Goal: Task Accomplishment & Management: Manage account settings

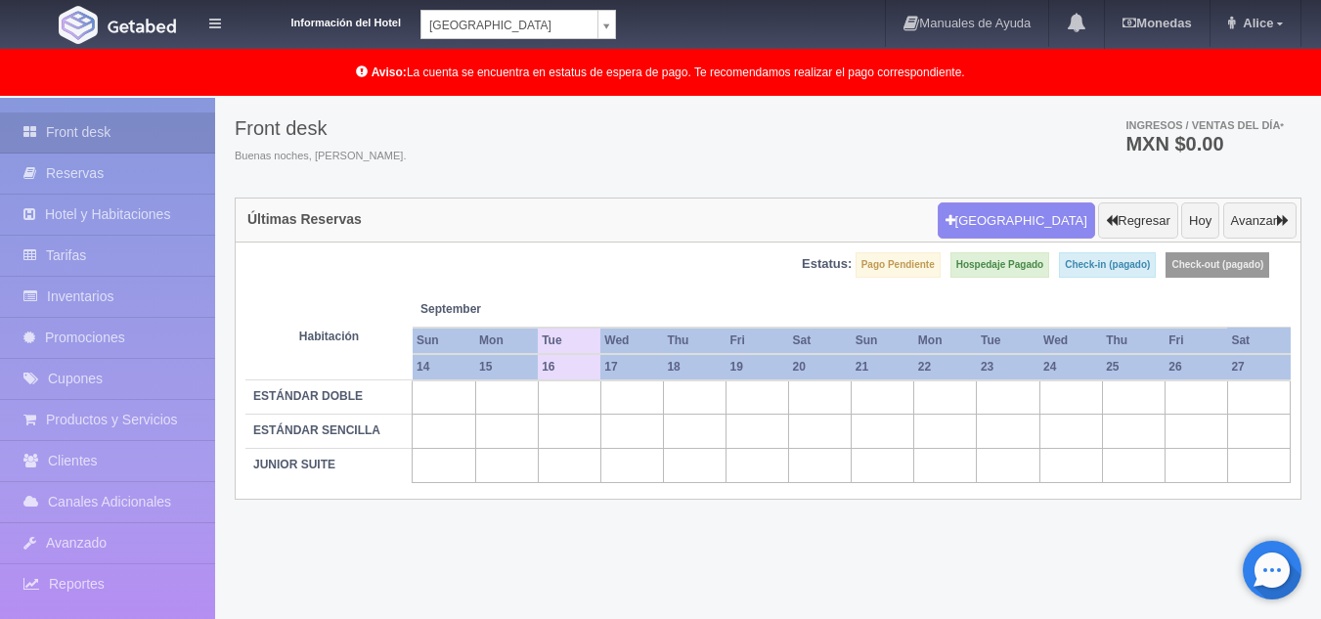
scroll to position [98, 0]
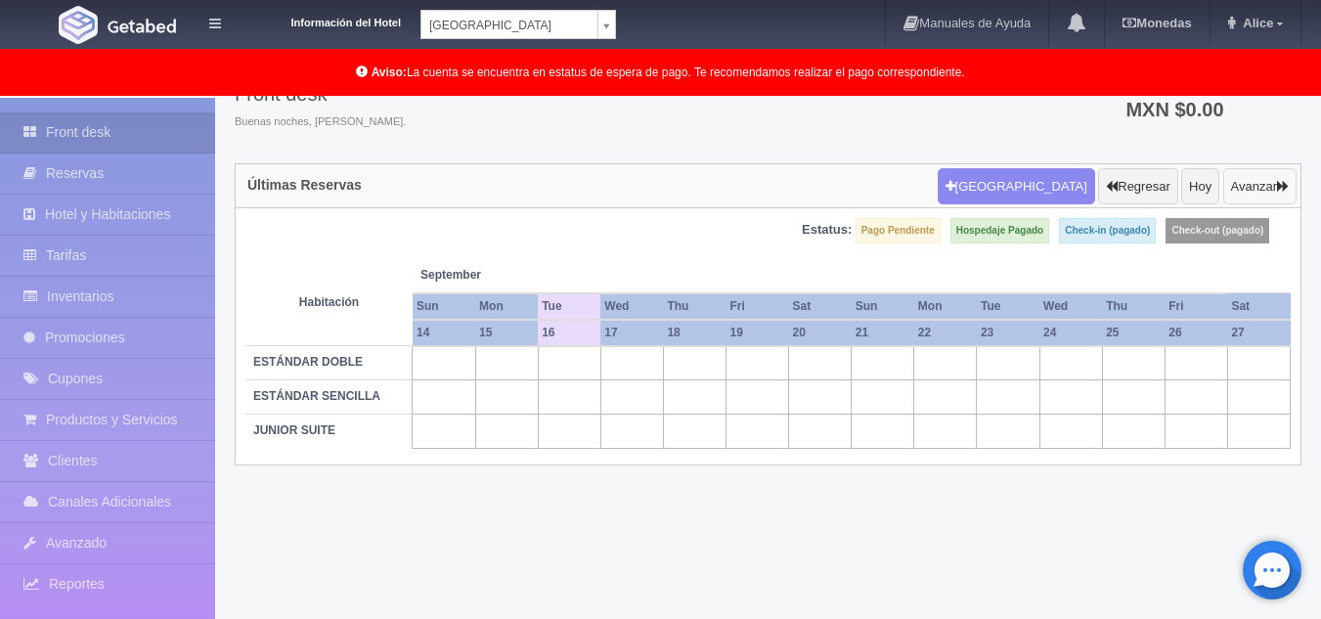
click at [1252, 200] on button "Avanzar" at bounding box center [1259, 186] width 73 height 37
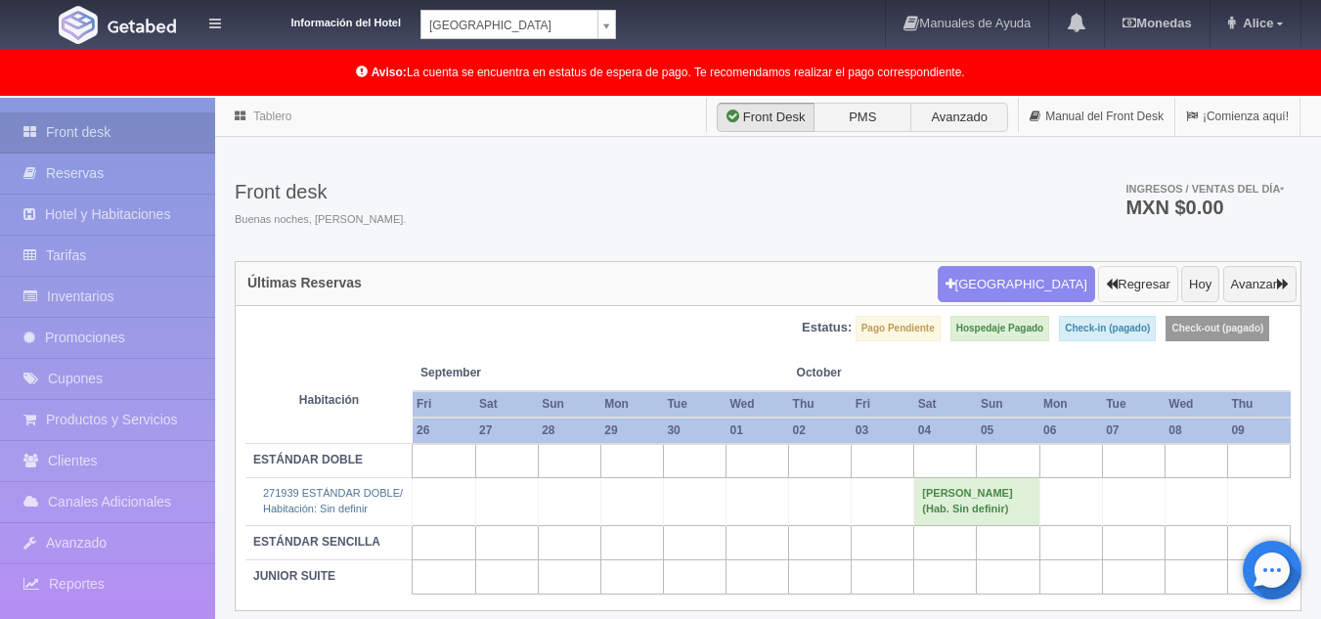
click at [1151, 277] on button "Regresar" at bounding box center [1137, 284] width 79 height 37
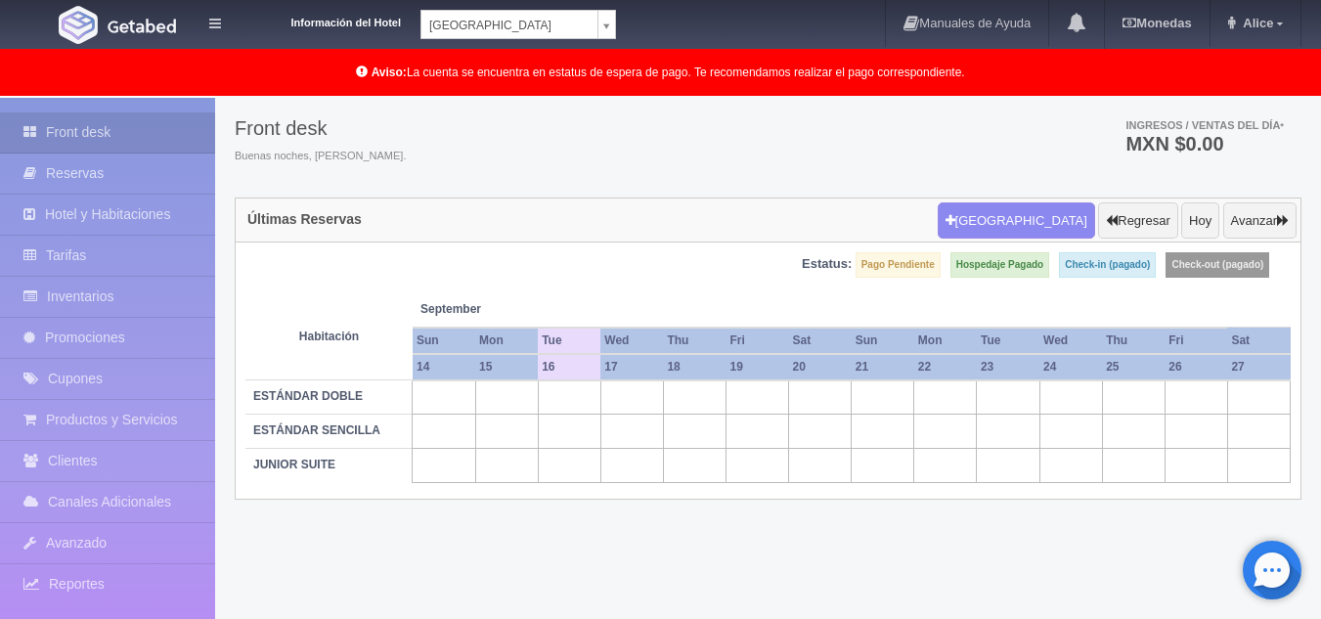
scroll to position [100, 0]
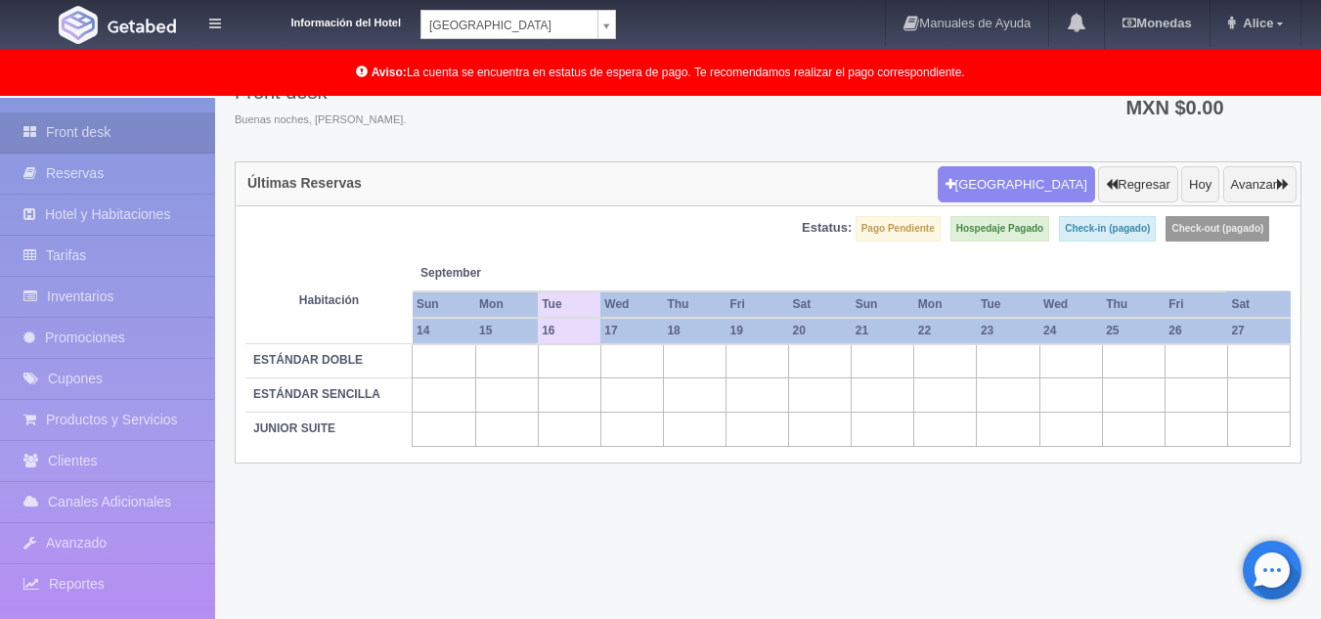
click at [606, 33] on body "Información del Hotel [GEOGRAPHIC_DATA] Campeche [GEOGRAPHIC_DATA] Colonial Man…" at bounding box center [660, 308] width 1321 height 621
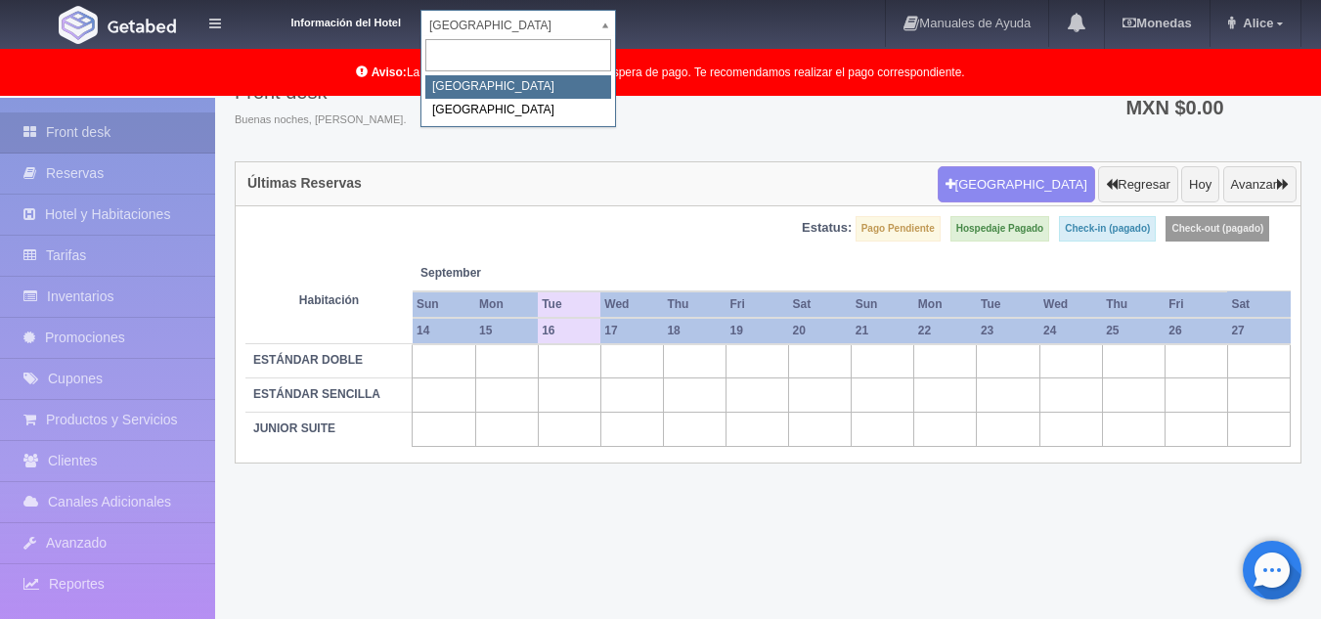
select select "342"
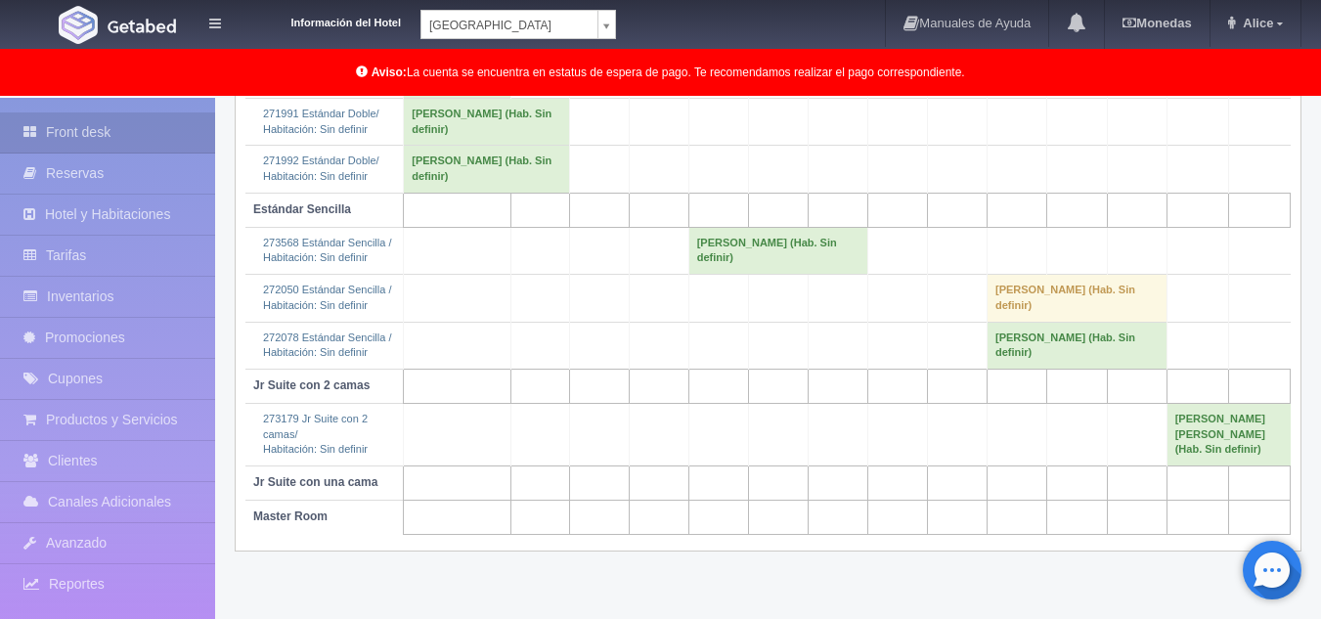
scroll to position [491, 0]
click at [698, 273] on td "Emmanuel García (Hab. Sin definir)" at bounding box center [778, 249] width 180 height 47
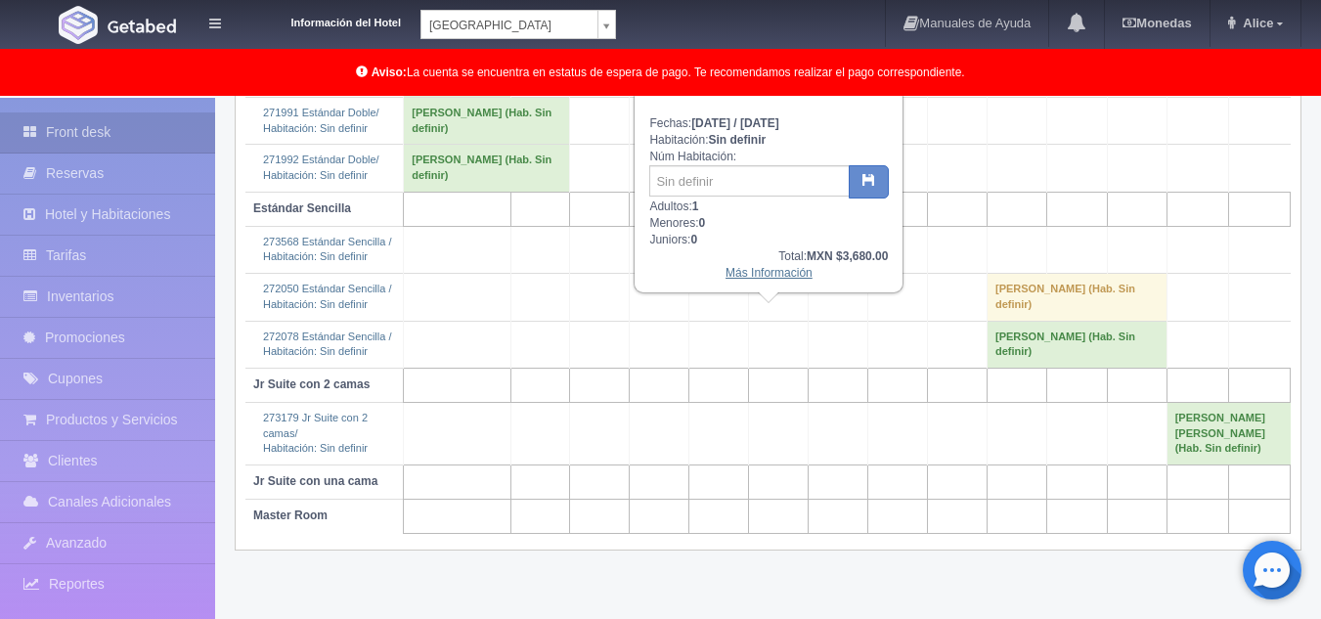
click at [742, 276] on link "Más Información" at bounding box center [769, 273] width 87 height 14
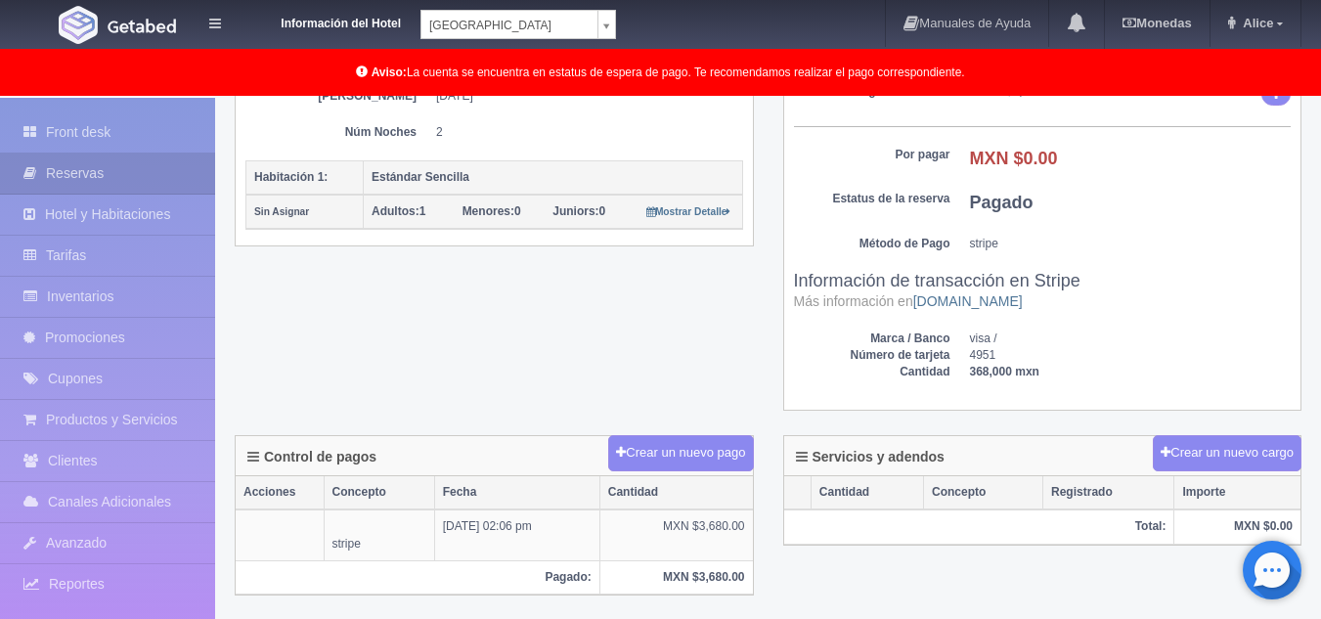
scroll to position [391, 0]
click at [563, 369] on div "Detalle General Núm. reserva interna Núm de reserva 273568 Referencia de pago 6…" at bounding box center [768, 131] width 1096 height 608
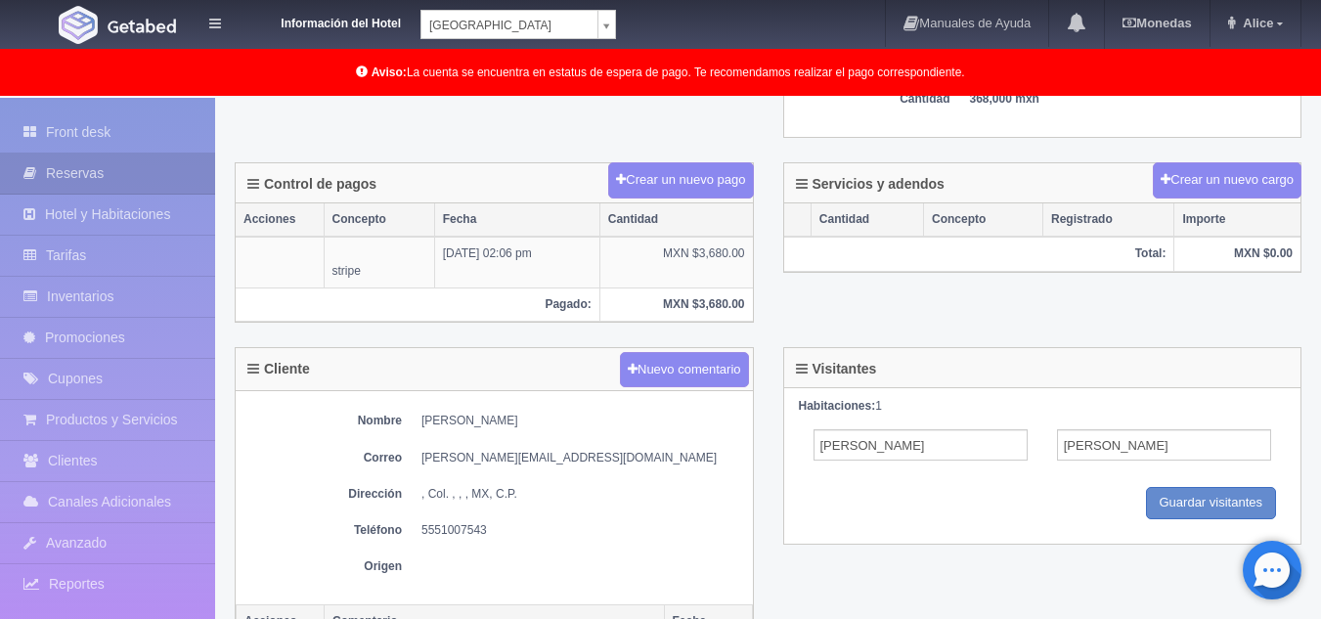
scroll to position [782, 0]
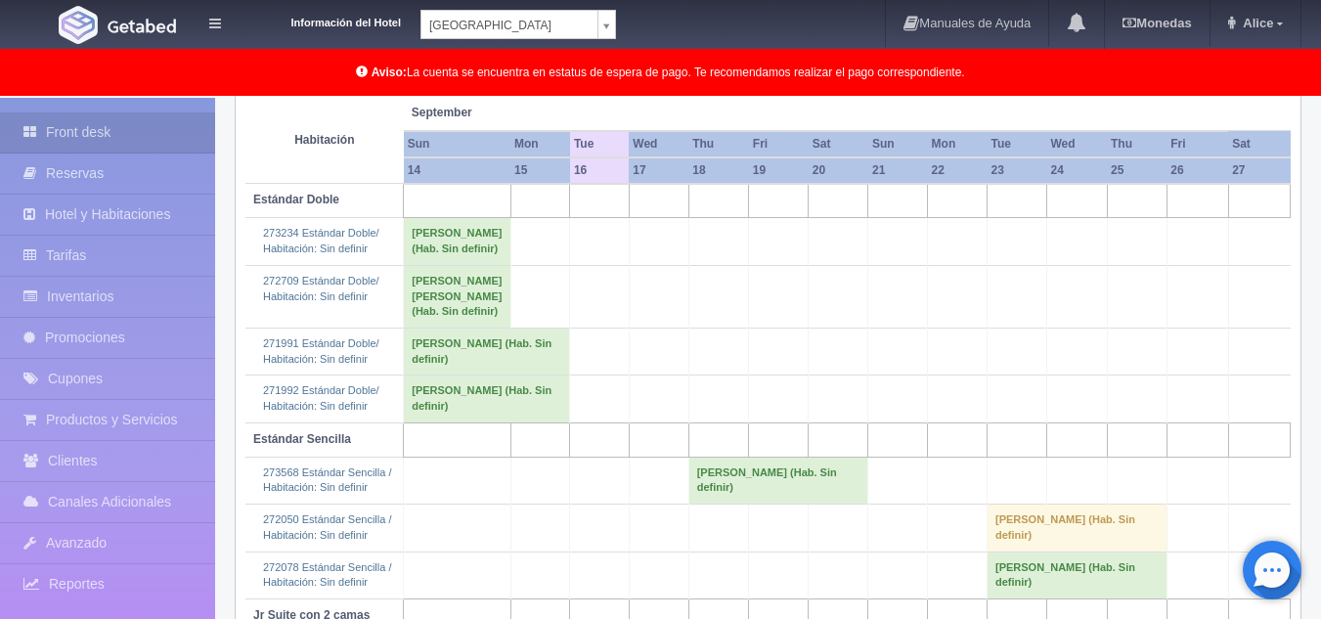
scroll to position [295, 0]
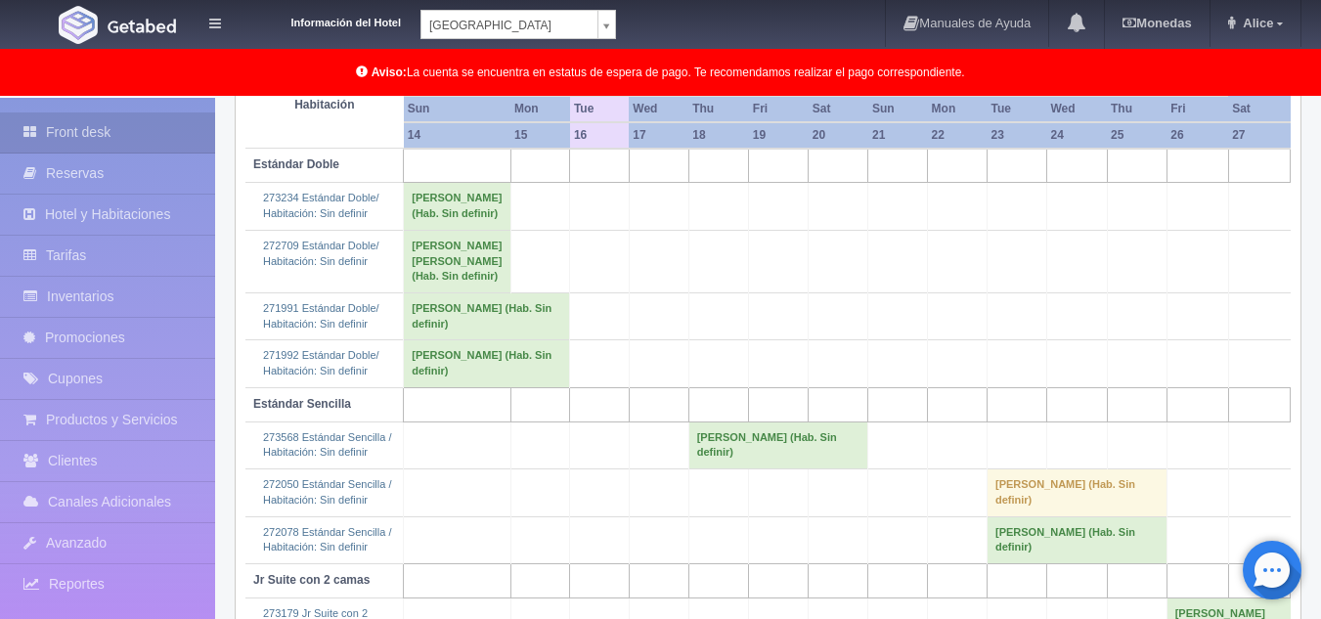
click at [708, 468] on td "[PERSON_NAME] (Hab. Sin definir)" at bounding box center [778, 444] width 180 height 47
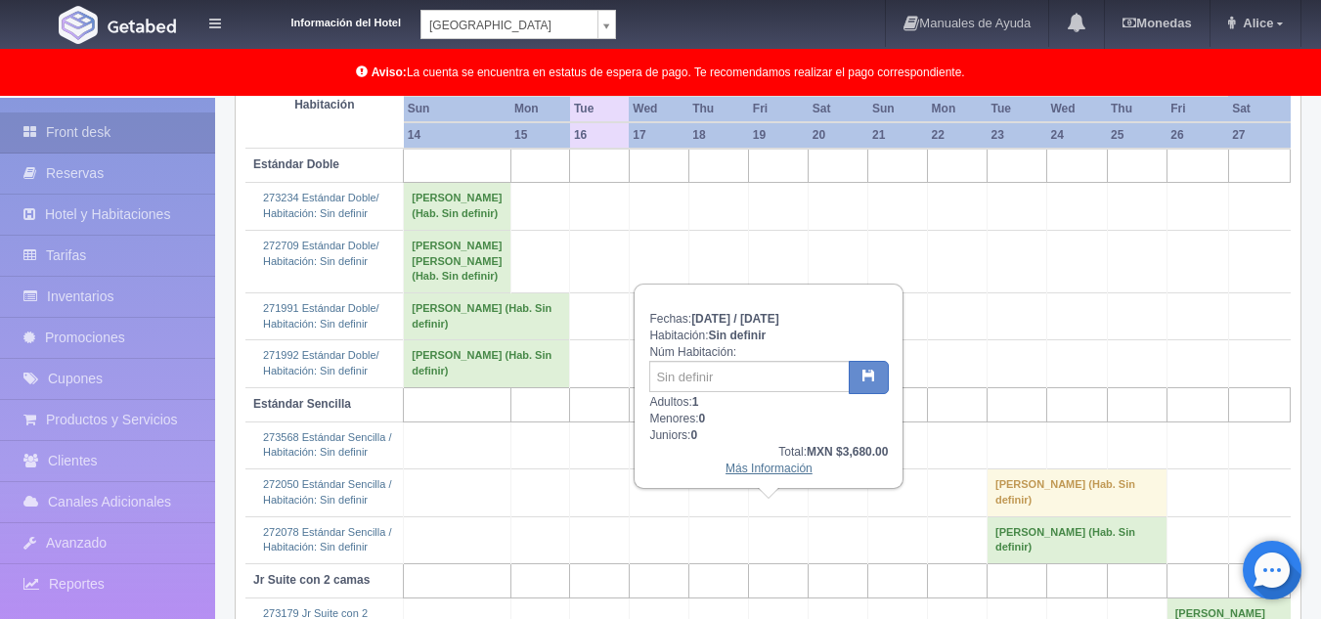
click at [765, 463] on link "Más Información" at bounding box center [769, 469] width 87 height 14
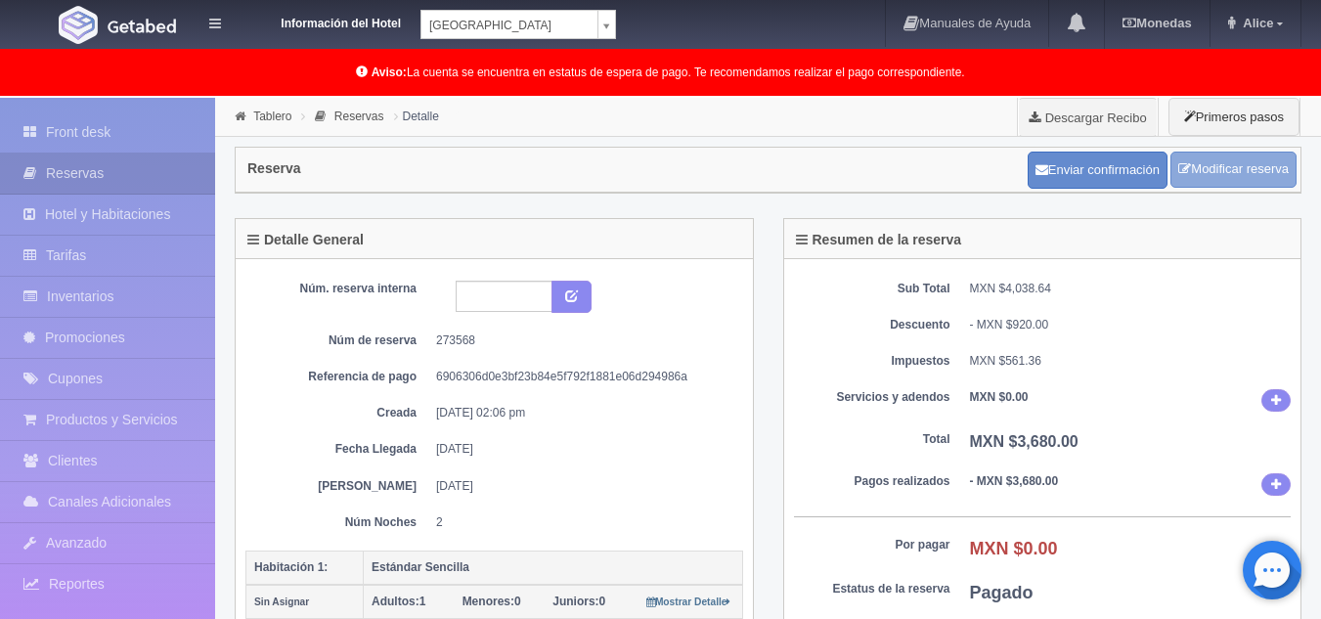
click at [1222, 156] on link "Modificar reserva" at bounding box center [1233, 170] width 126 height 36
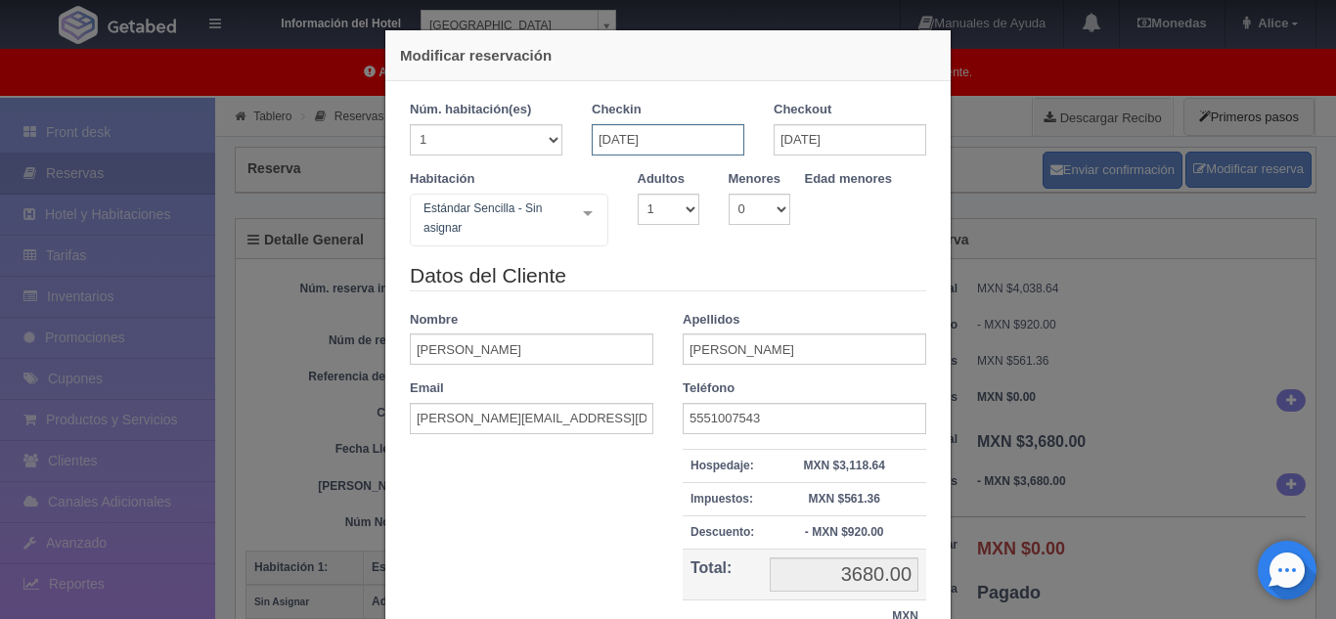
click at [668, 146] on input "[DATE]" at bounding box center [668, 139] width 153 height 31
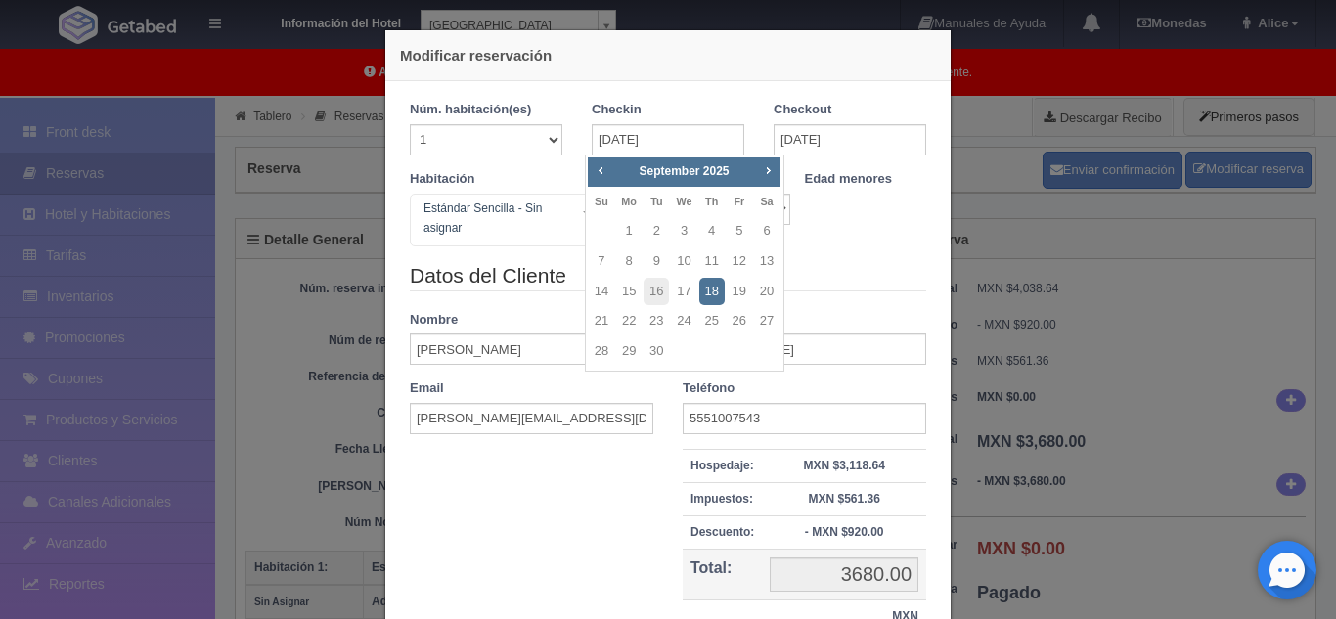
click at [981, 120] on div "Modificar reservación Núm. habitación(es) 1 2 3 4 5 6 7 8 9 10 11 12 13 14 15 1…" at bounding box center [668, 309] width 1336 height 619
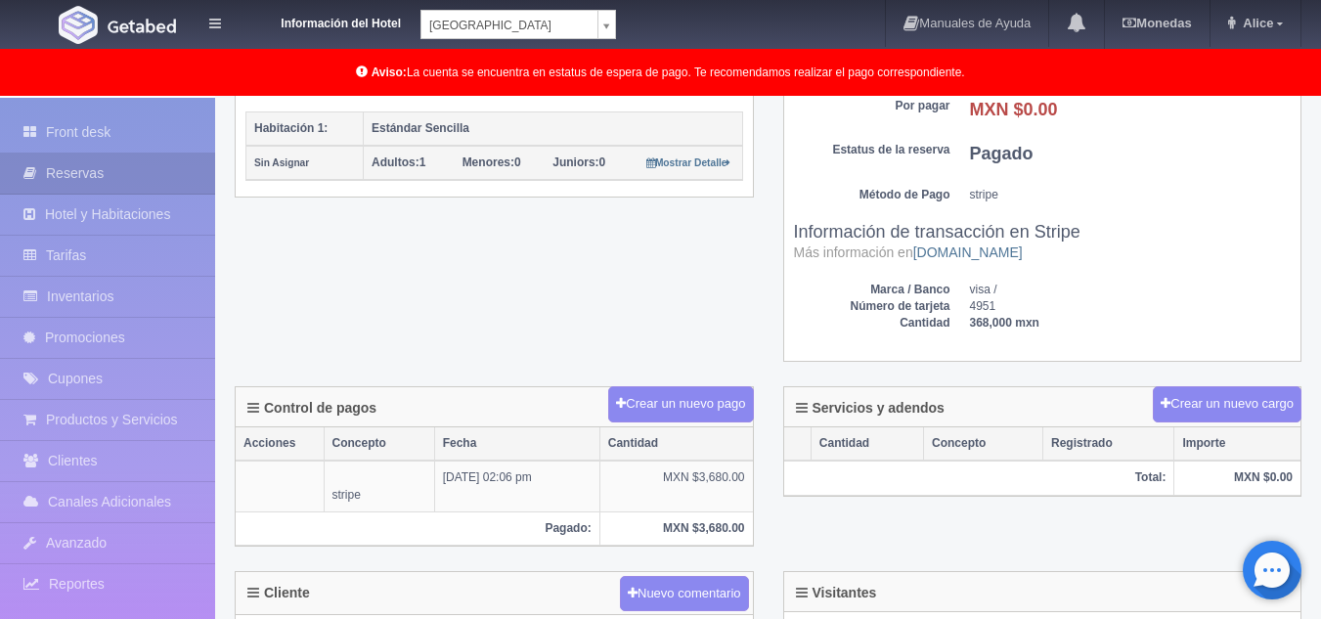
scroll to position [684, 0]
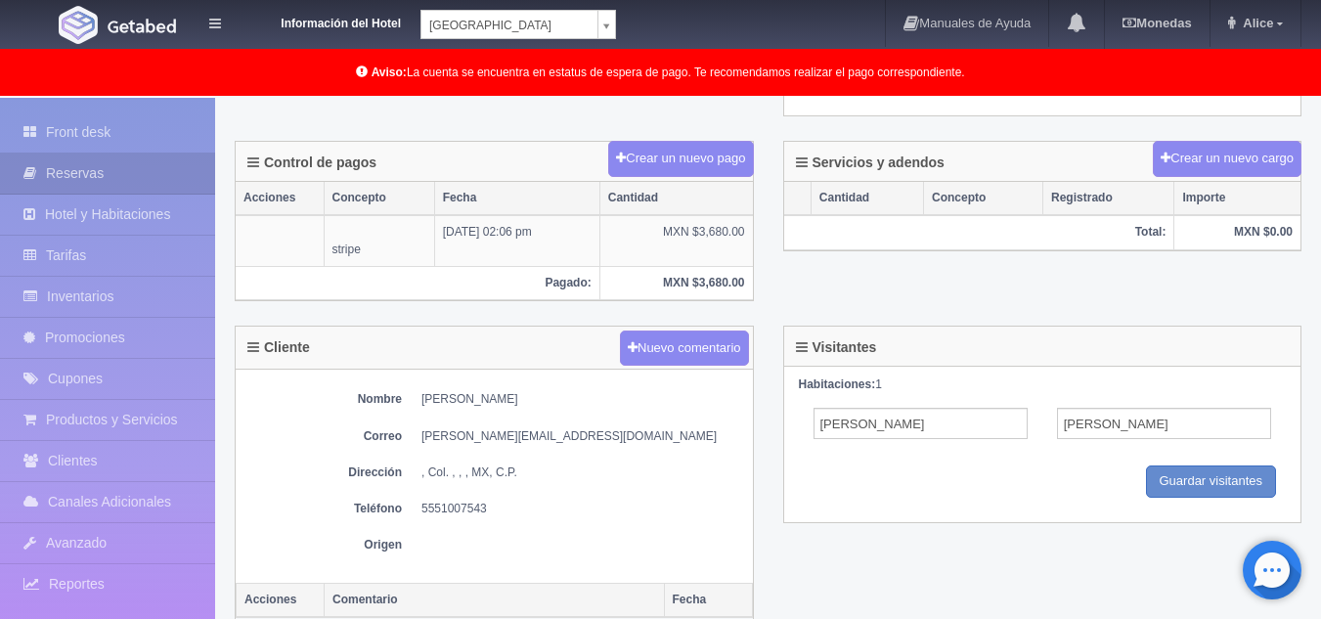
drag, startPoint x: 907, startPoint y: 229, endPoint x: 623, endPoint y: 137, distance: 299.0
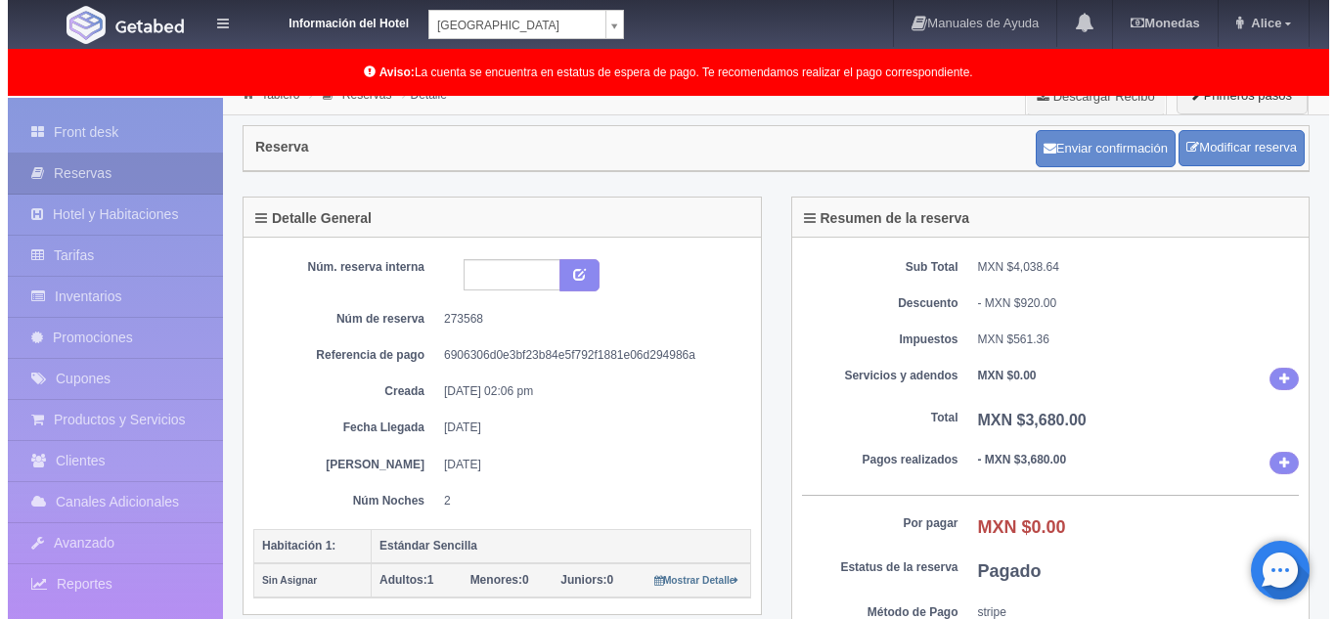
scroll to position [0, 0]
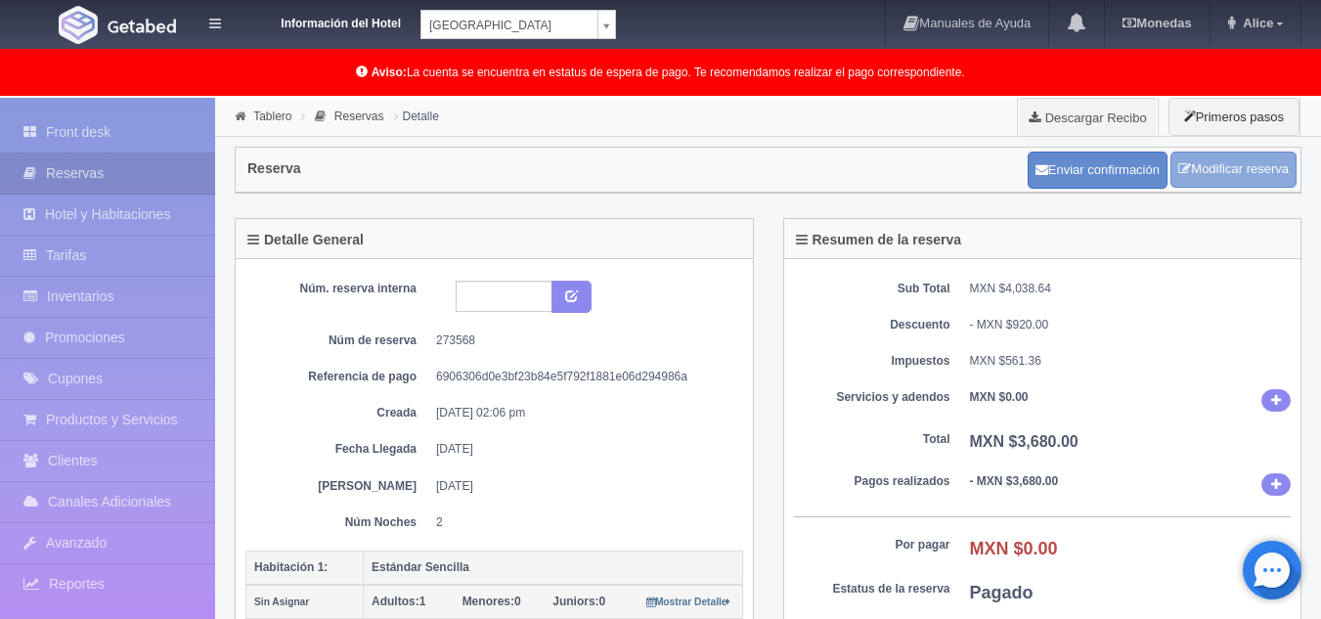
click at [1181, 168] on icon at bounding box center [1184, 168] width 13 height 13
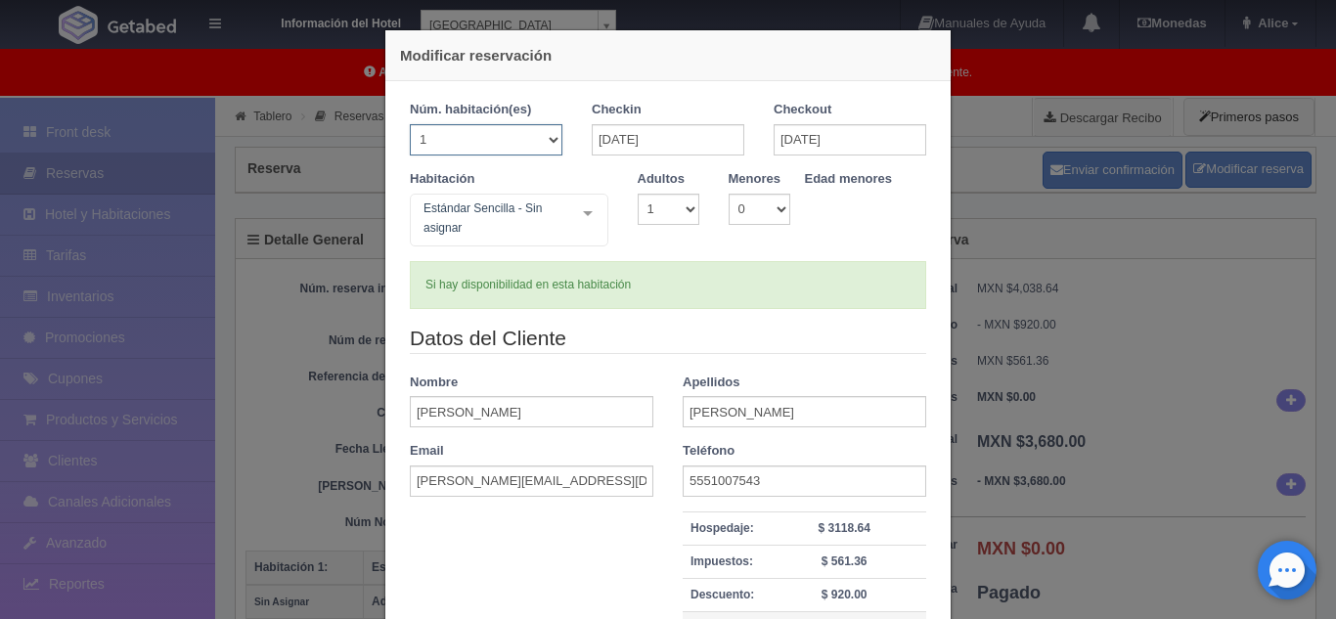
click at [530, 141] on select "1 2 3 4 5 6 7 8 9 10 11 12 13 14 15 16 17 18 19 20" at bounding box center [486, 139] width 153 height 31
select select "2"
click at [410, 124] on select "1 2 3 4 5 6 7 8 9 10 11 12 13 14 15 16 17 18 19 20" at bounding box center [486, 139] width 153 height 31
select select "2"
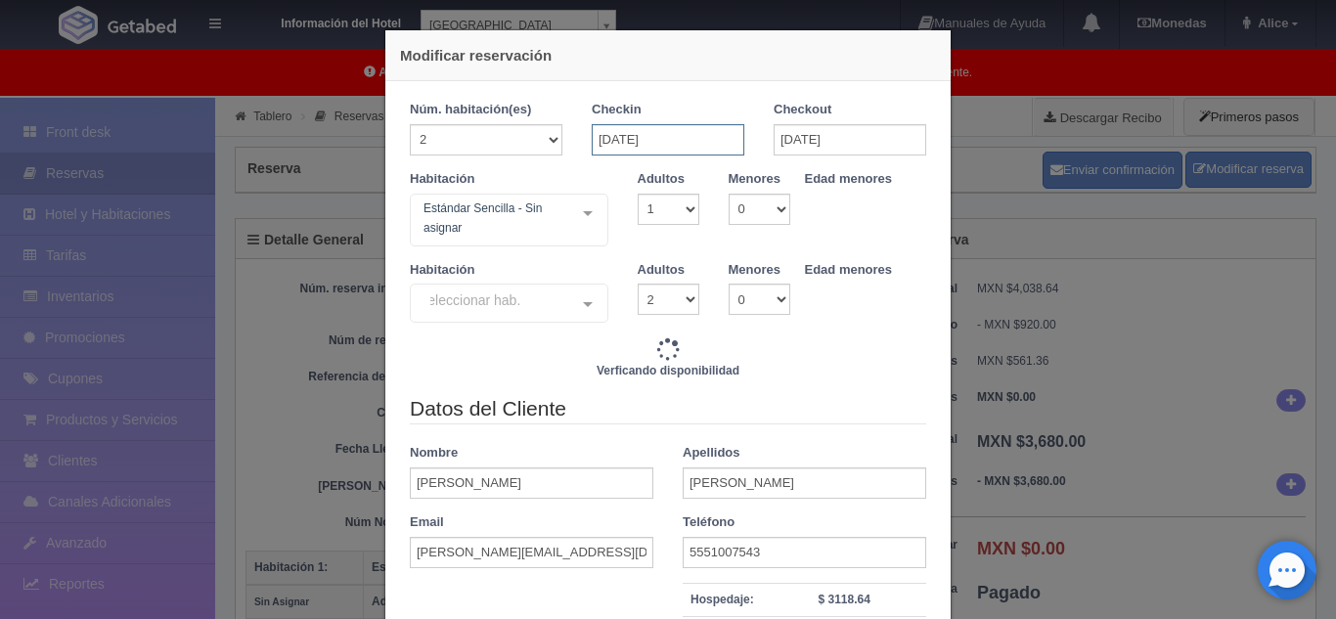
click at [670, 136] on input "[DATE]" at bounding box center [668, 139] width 153 height 31
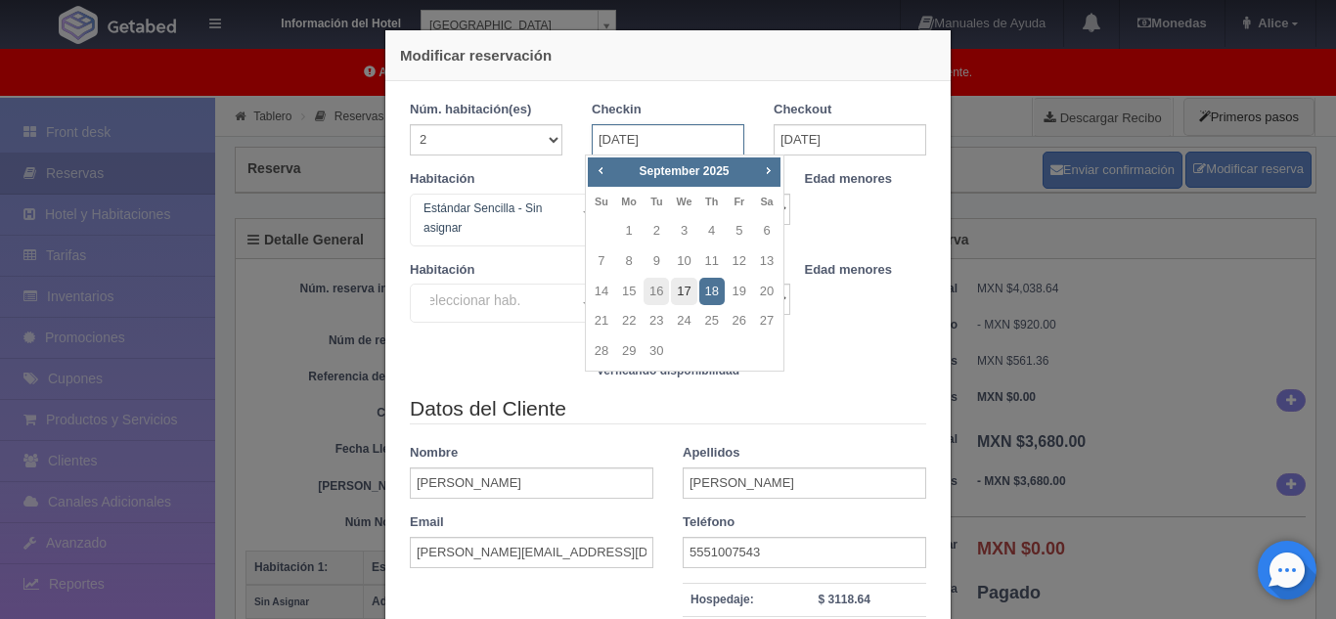
type input "7360.00"
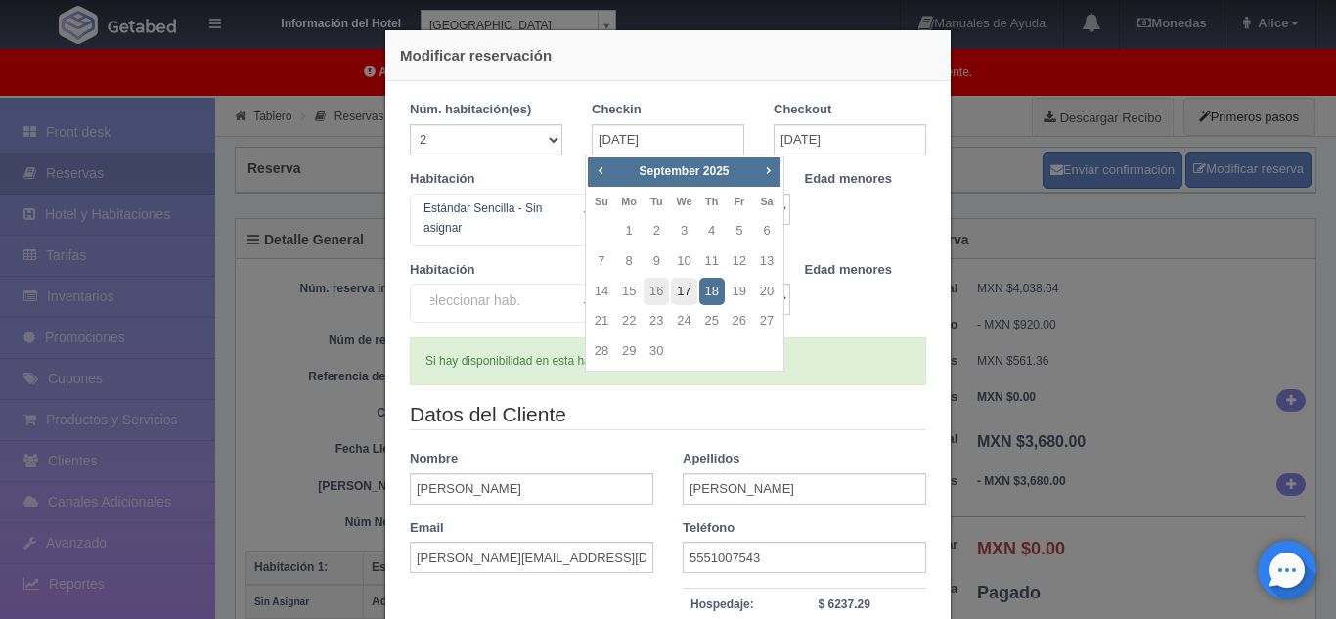
click at [687, 279] on link "17" at bounding box center [683, 292] width 25 height 28
type input "[DATE]"
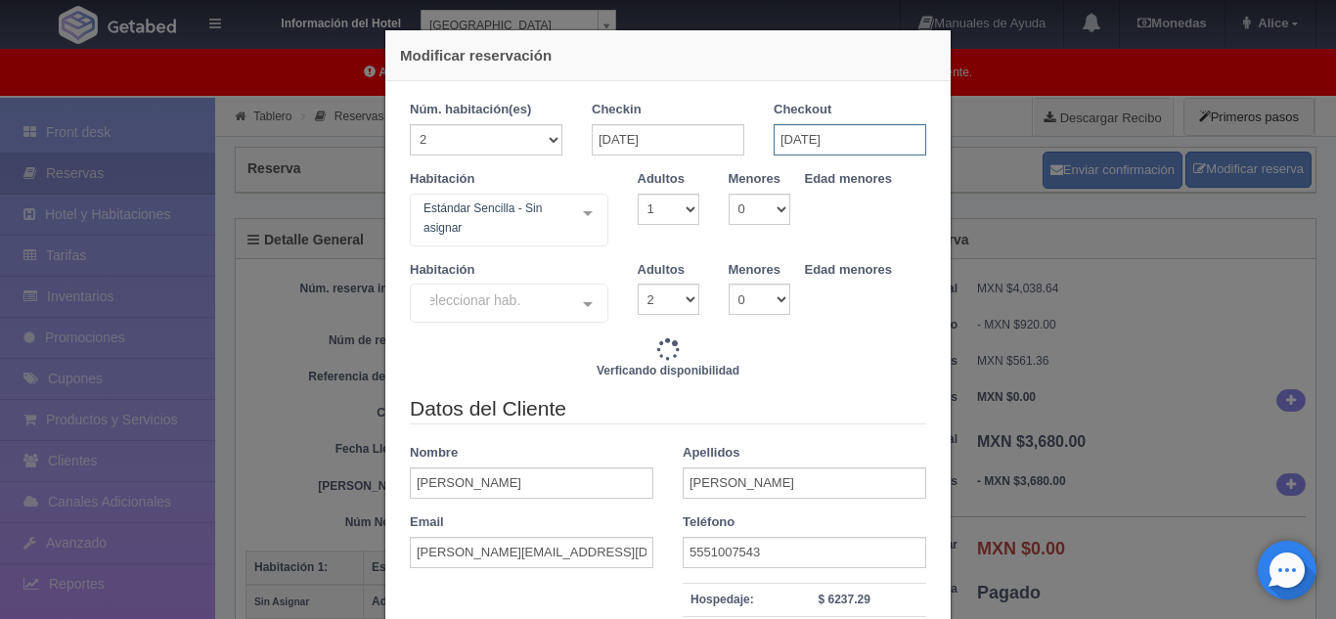
click at [817, 147] on input "[DATE]" at bounding box center [849, 139] width 153 height 31
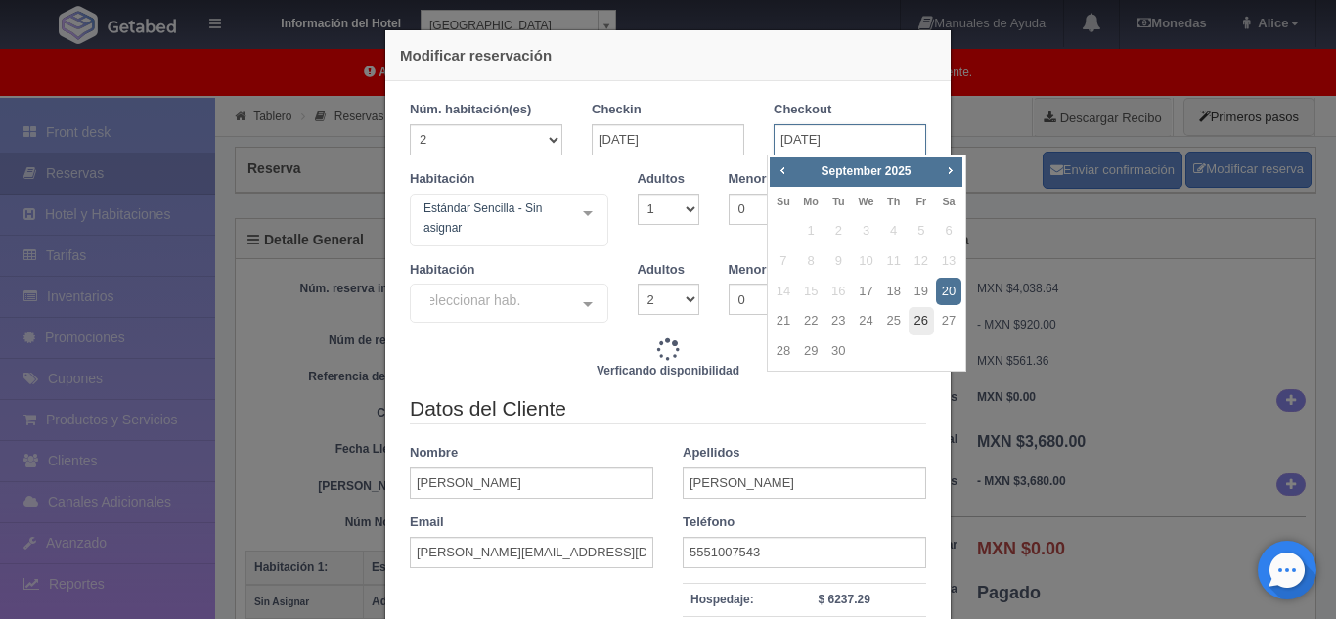
type input "9200.00"
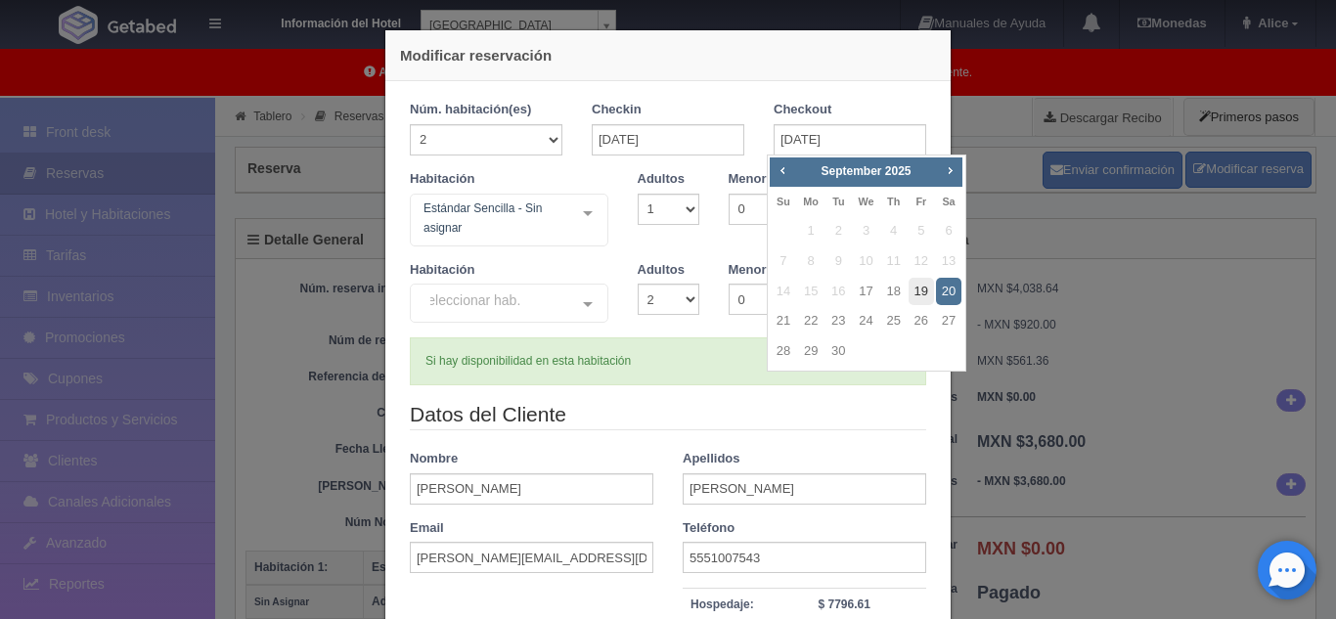
click at [914, 288] on link "19" at bounding box center [920, 292] width 25 height 28
type input "[DATE]"
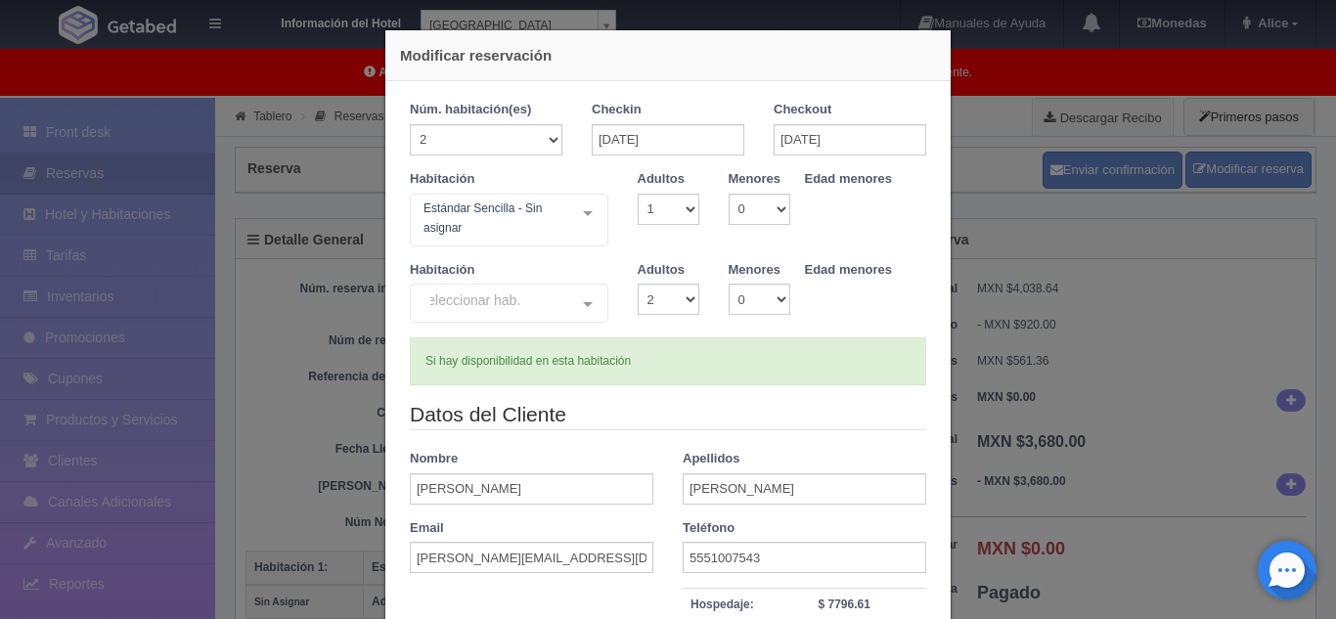
checkbox input "false"
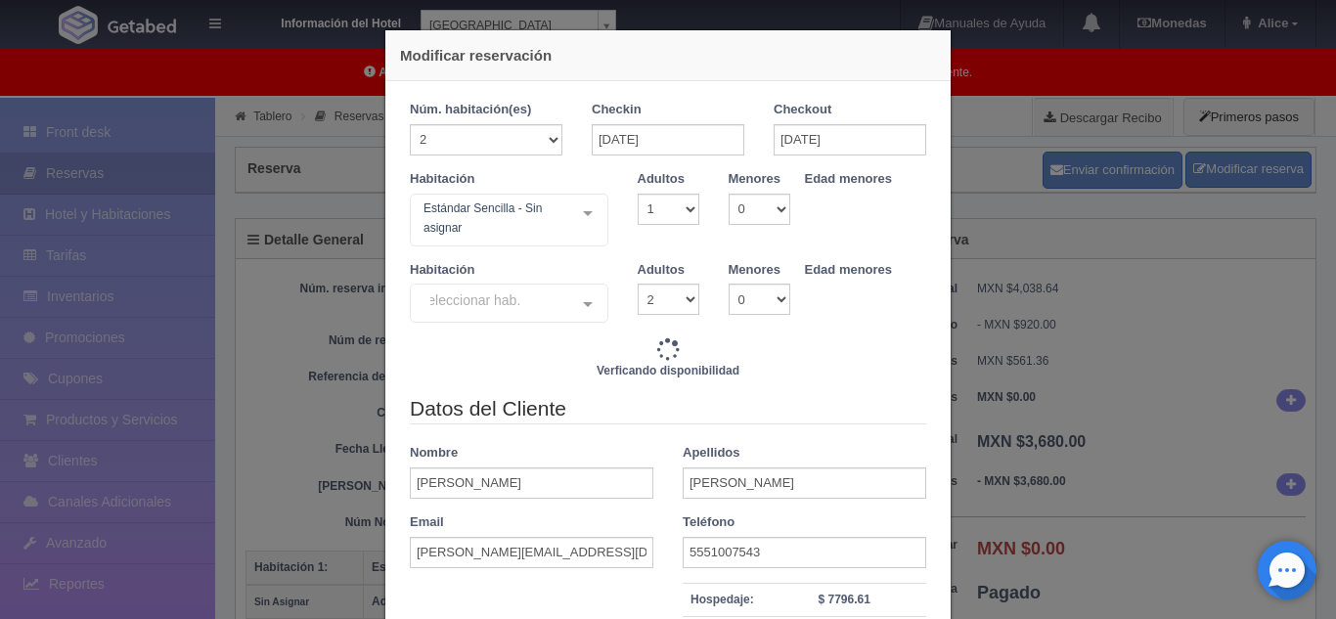
type input "7360.00"
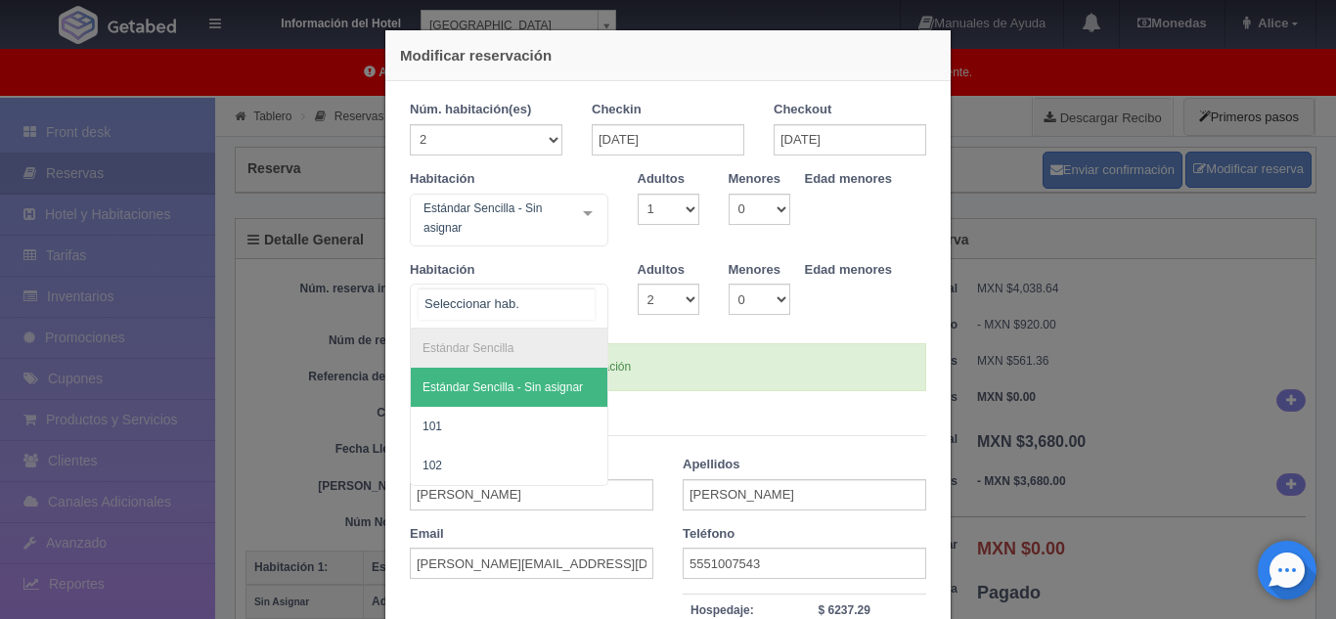
click at [582, 306] on div "Estándar Sencilla Estándar Sencilla - Sin asignar 101 102 No elements found. Co…" at bounding box center [509, 306] width 198 height 45
click at [546, 380] on span "Estándar Sencilla - Sin asignar" at bounding box center [502, 387] width 160 height 14
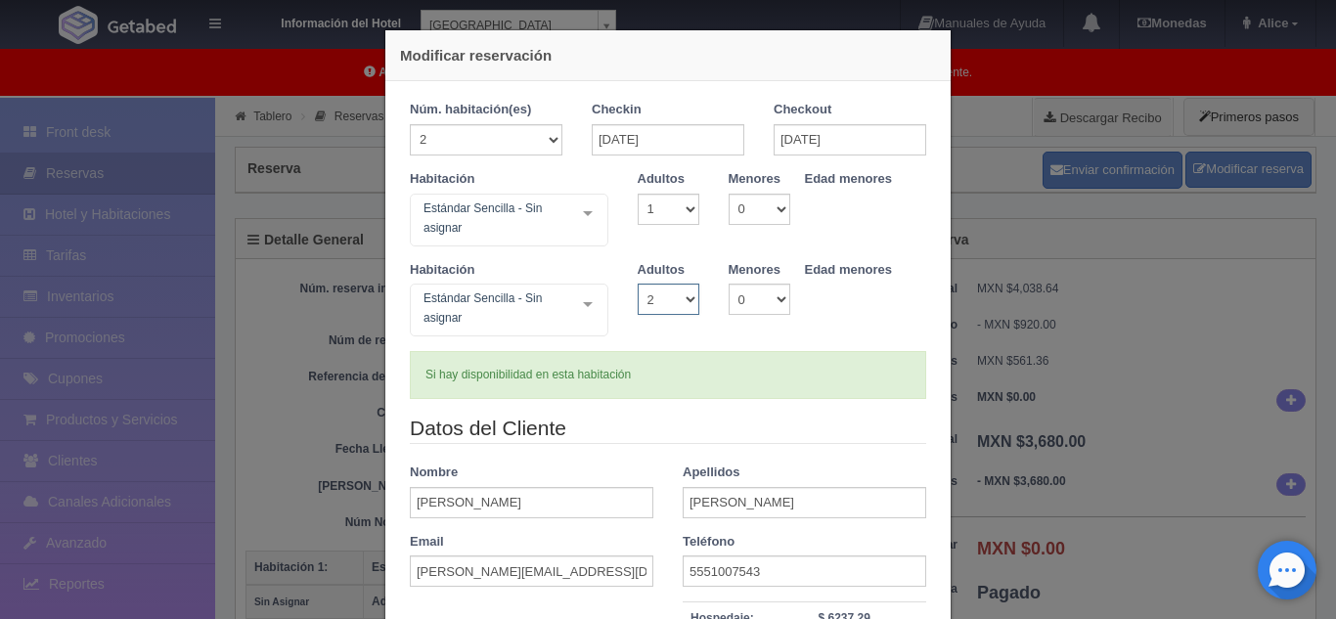
click at [670, 296] on select "1 2 3 4 5 6 7 8 9 10" at bounding box center [669, 299] width 62 height 31
select select "1"
click at [638, 284] on select "1 2 3 4 5 6 7 8 9 10" at bounding box center [669, 299] width 62 height 31
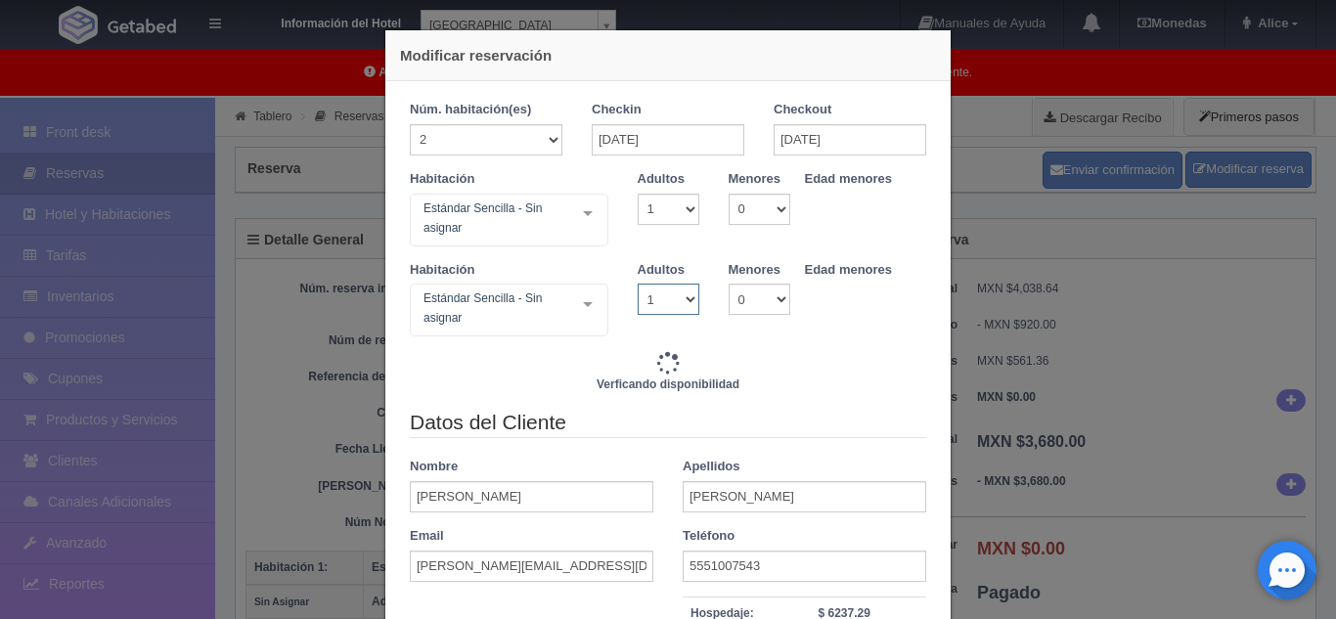
checkbox input "false"
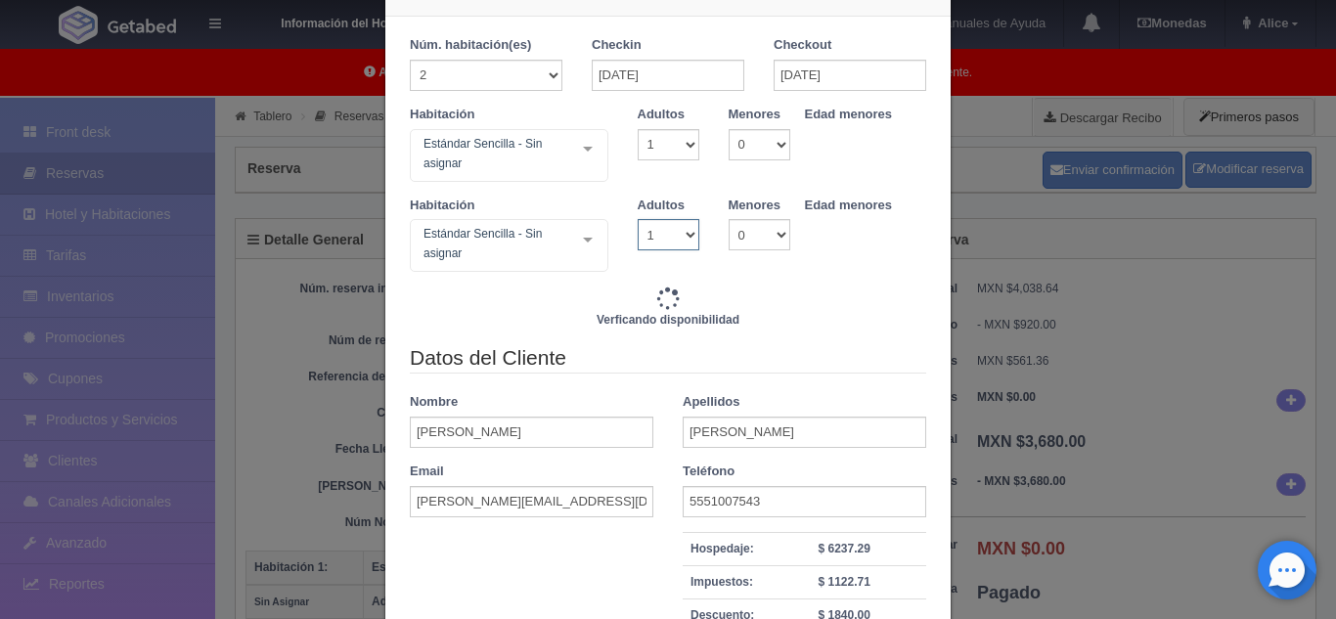
scroll to position [293, 0]
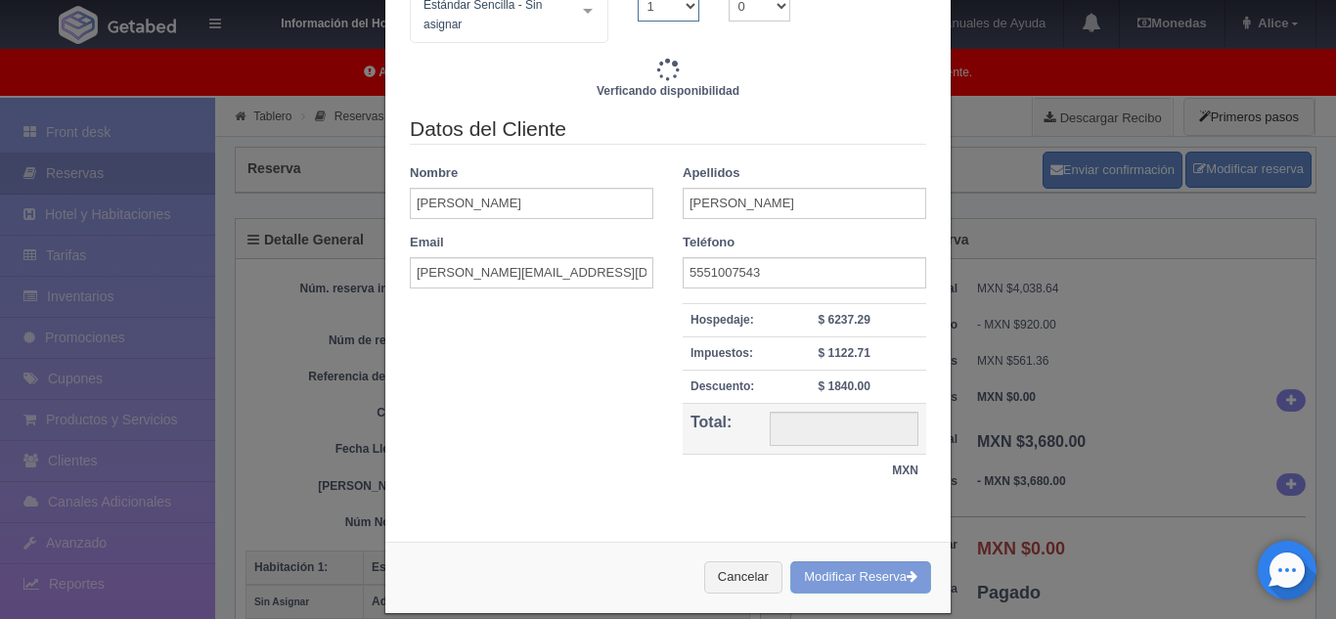
type input "7360.00"
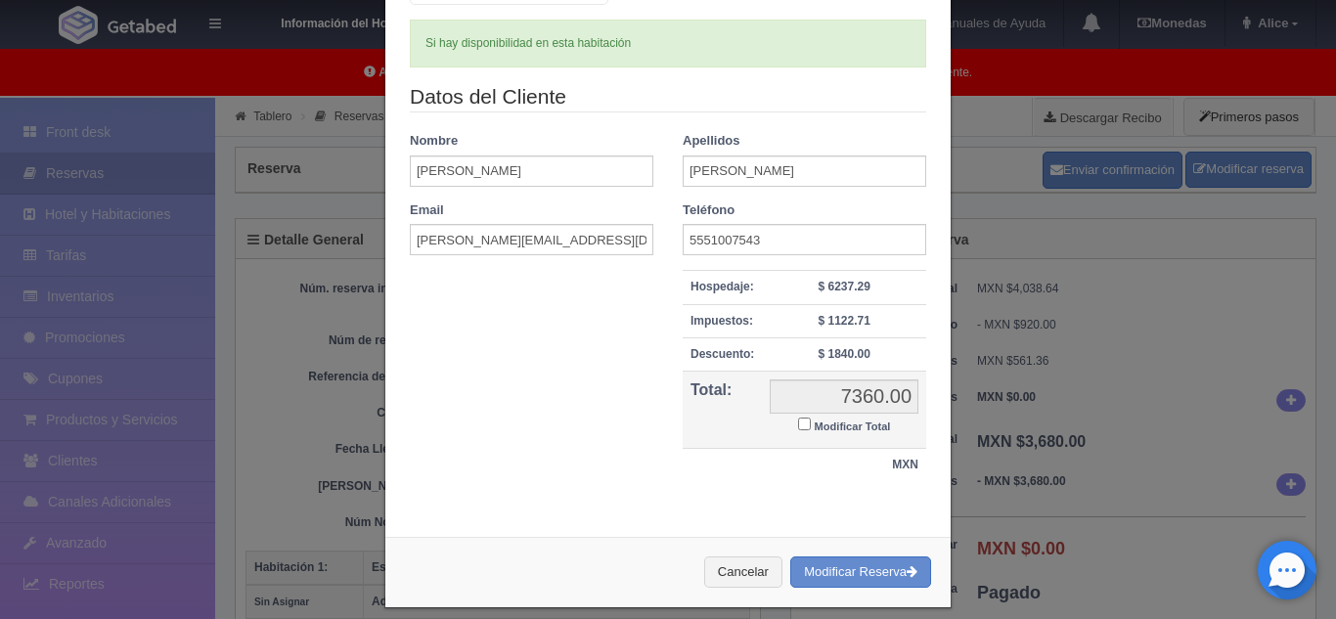
scroll to position [350, 0]
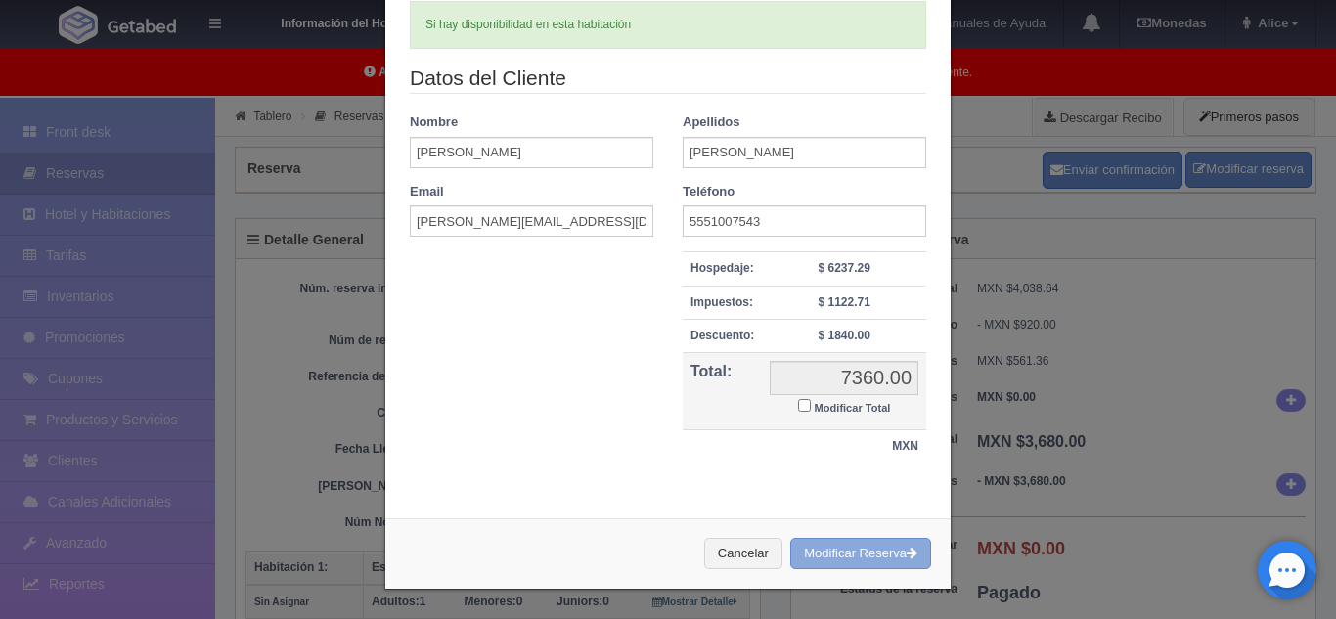
click at [862, 554] on button "Modificar Reserva" at bounding box center [860, 554] width 141 height 32
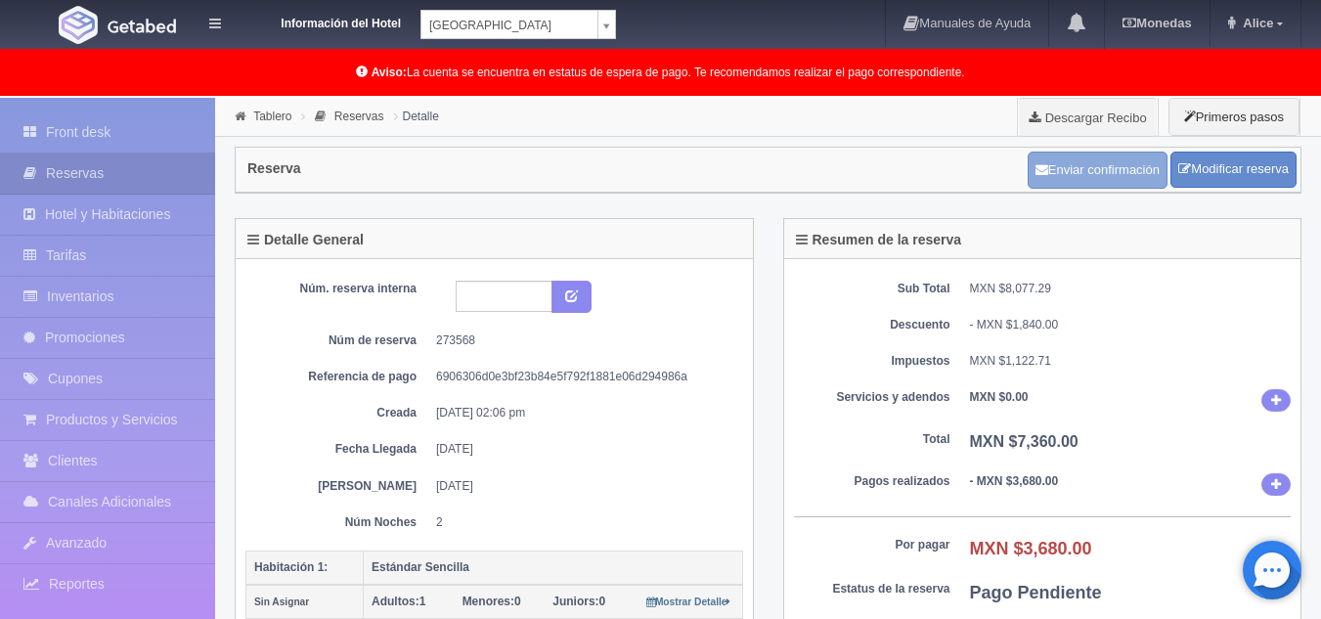
click at [1079, 173] on button "Enviar confirmación" at bounding box center [1098, 170] width 140 height 37
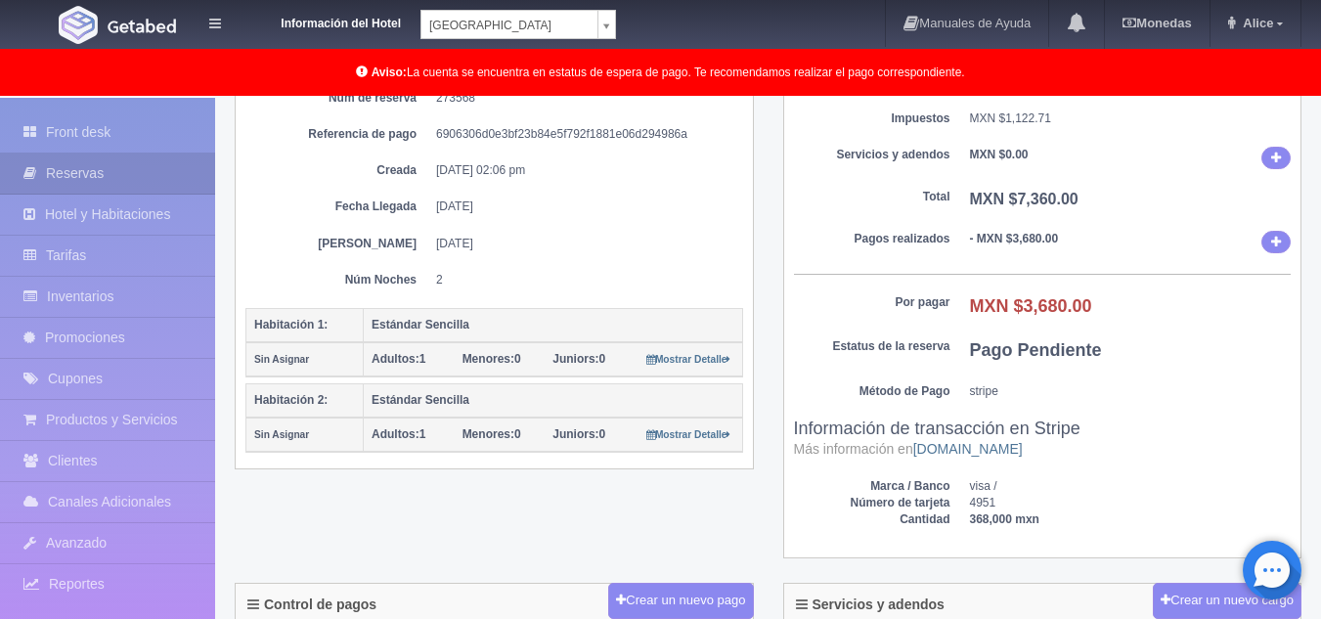
scroll to position [196, 0]
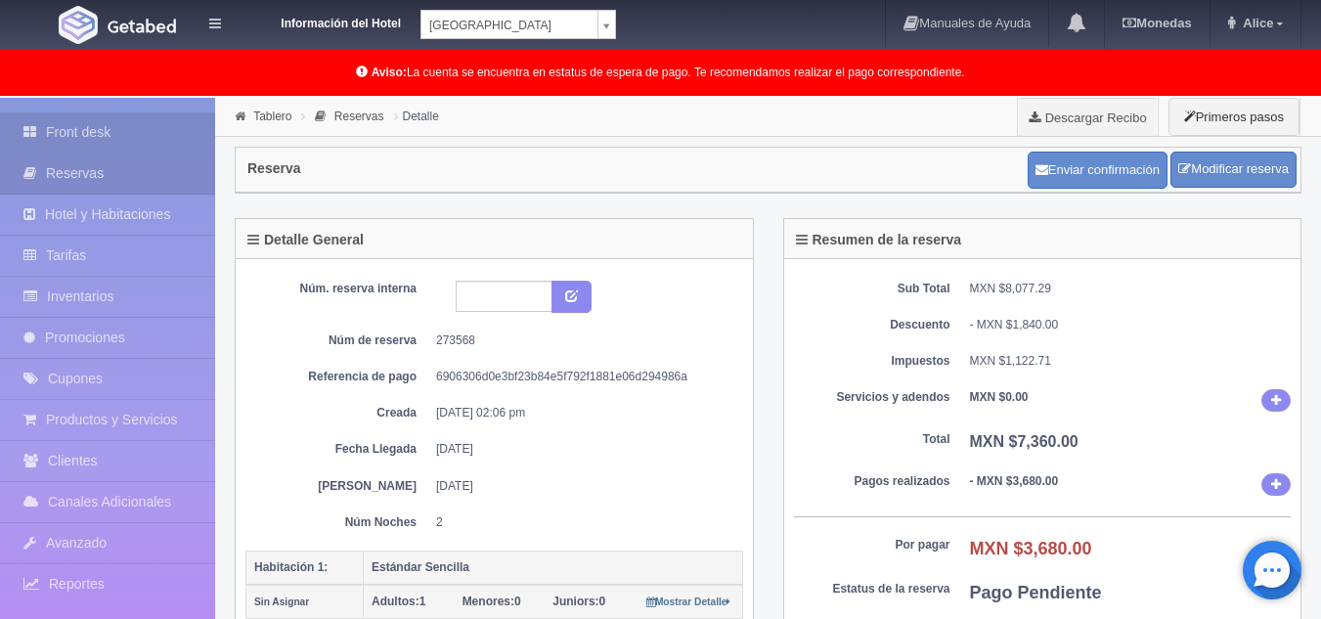
click at [180, 117] on link "Front desk" at bounding box center [107, 132] width 215 height 40
